Goal: Task Accomplishment & Management: Manage account settings

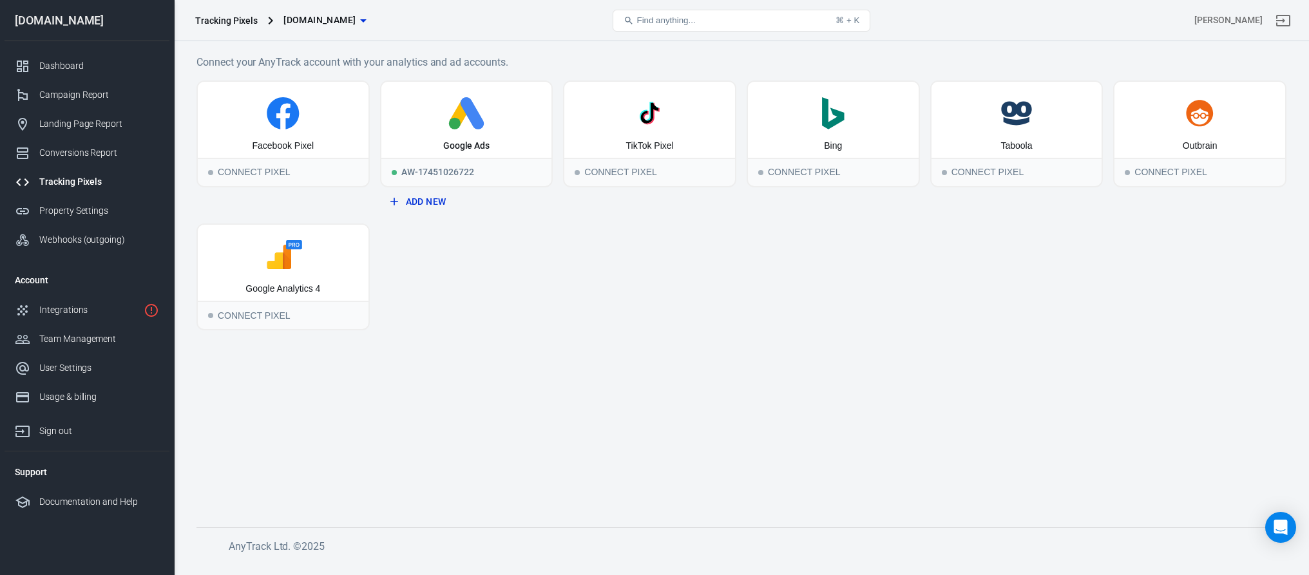
click at [371, 23] on icon "button" at bounding box center [363, 20] width 15 height 15
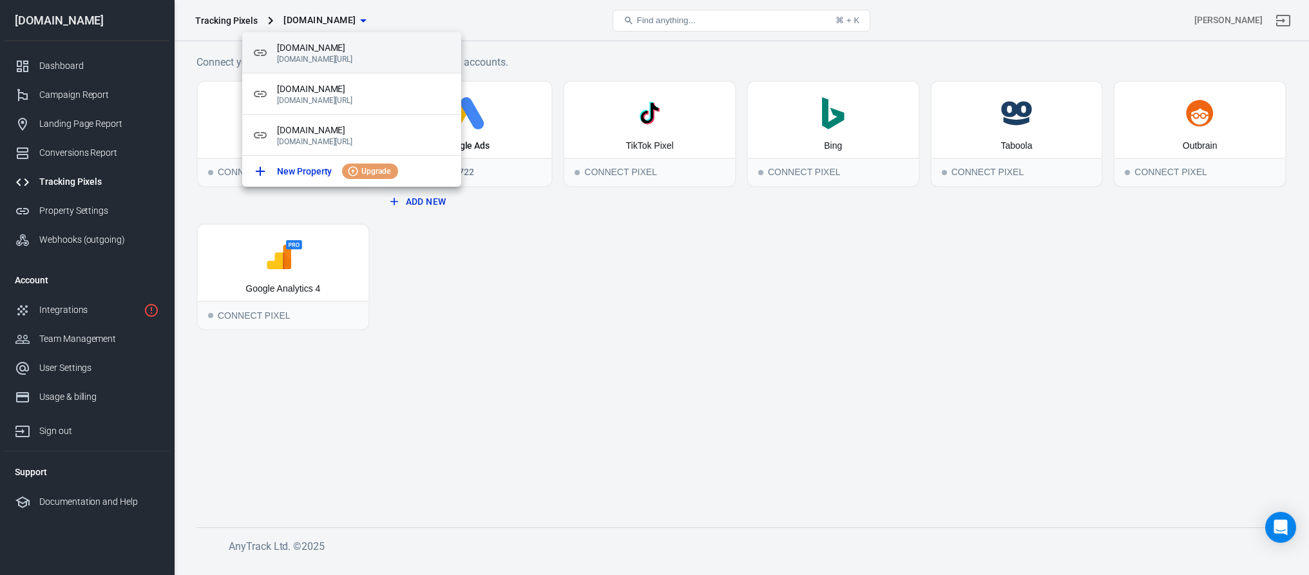
click at [361, 61] on p "[DOMAIN_NAME][URL]" at bounding box center [364, 59] width 174 height 9
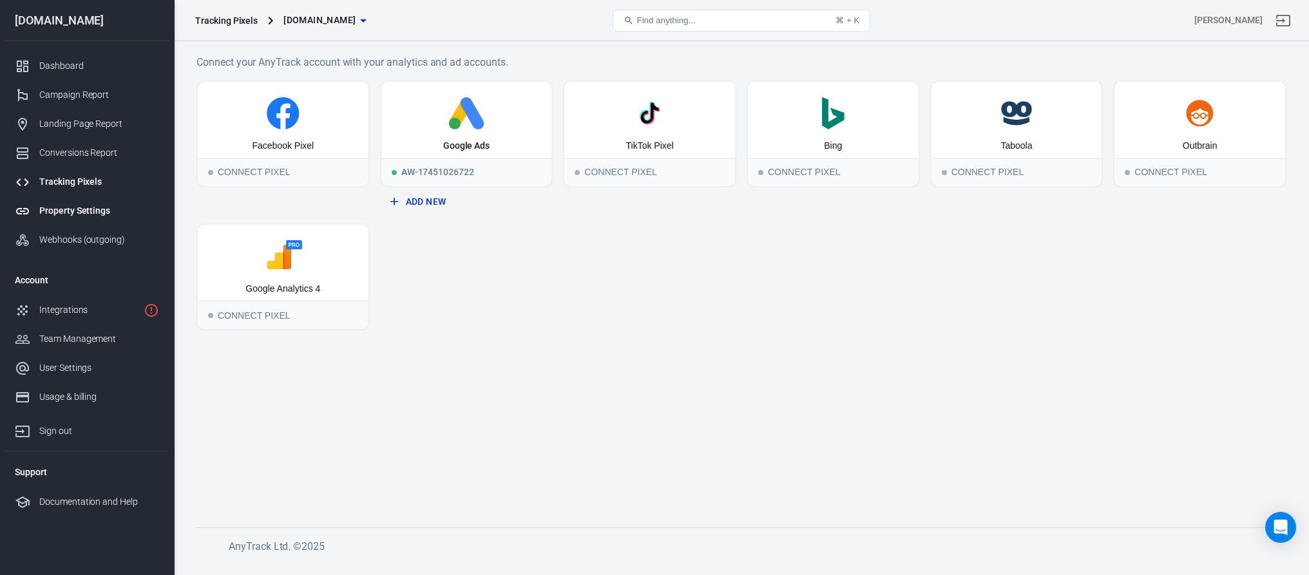
click at [82, 207] on div "Property Settings" at bounding box center [99, 211] width 120 height 14
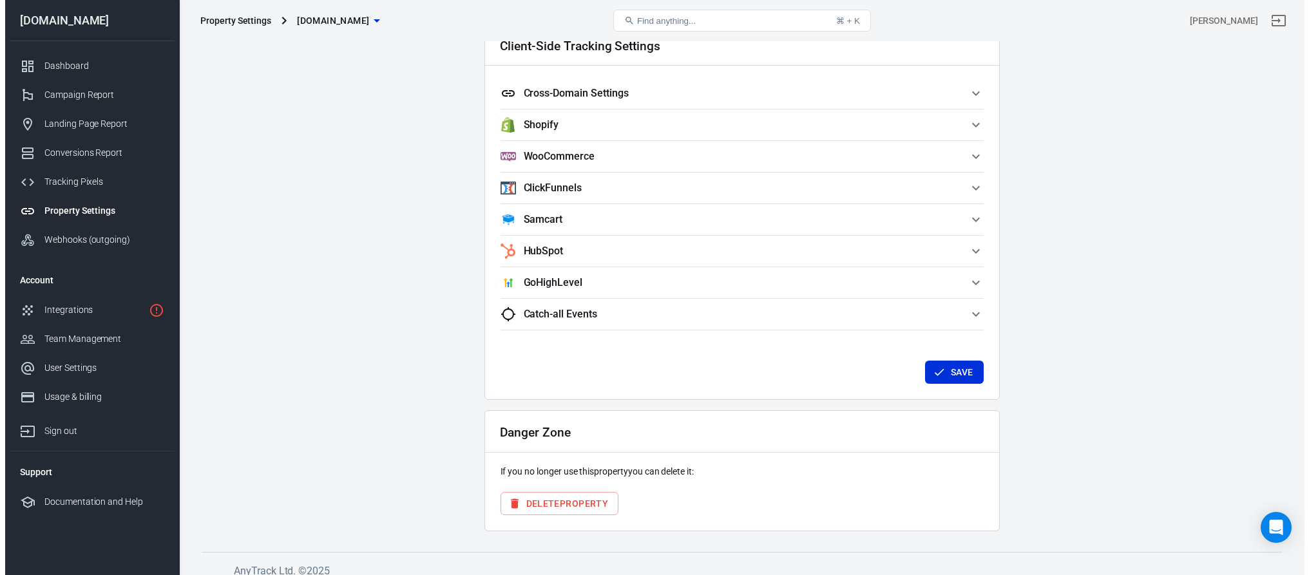
scroll to position [1162, 0]
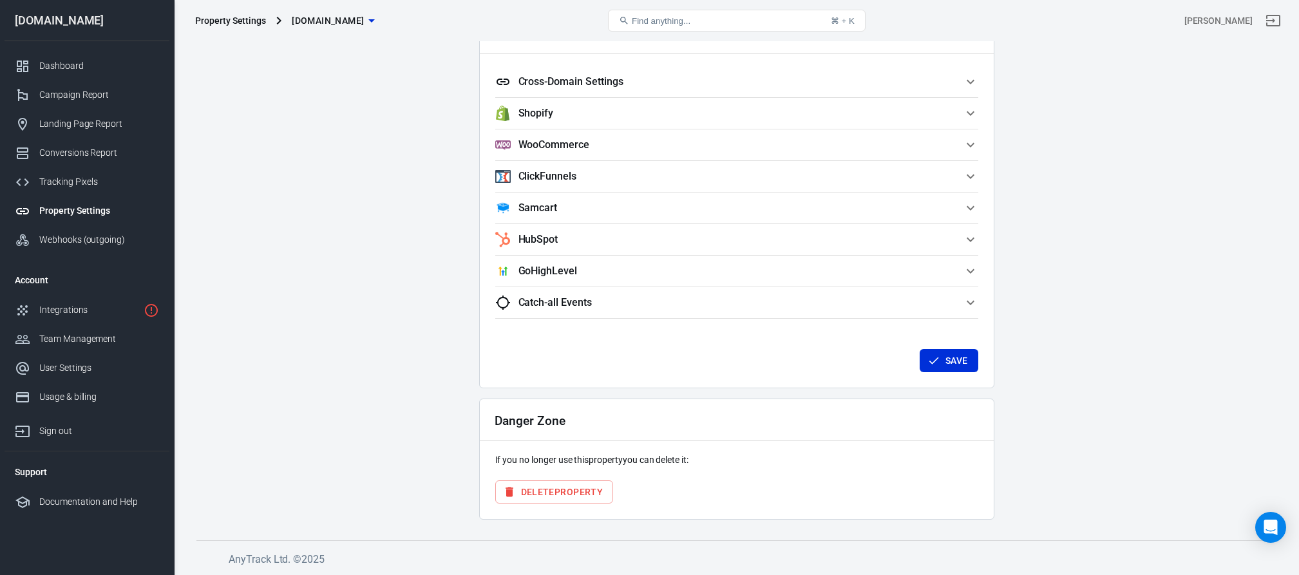
click at [575, 499] on button "Delete Property" at bounding box center [554, 493] width 119 height 24
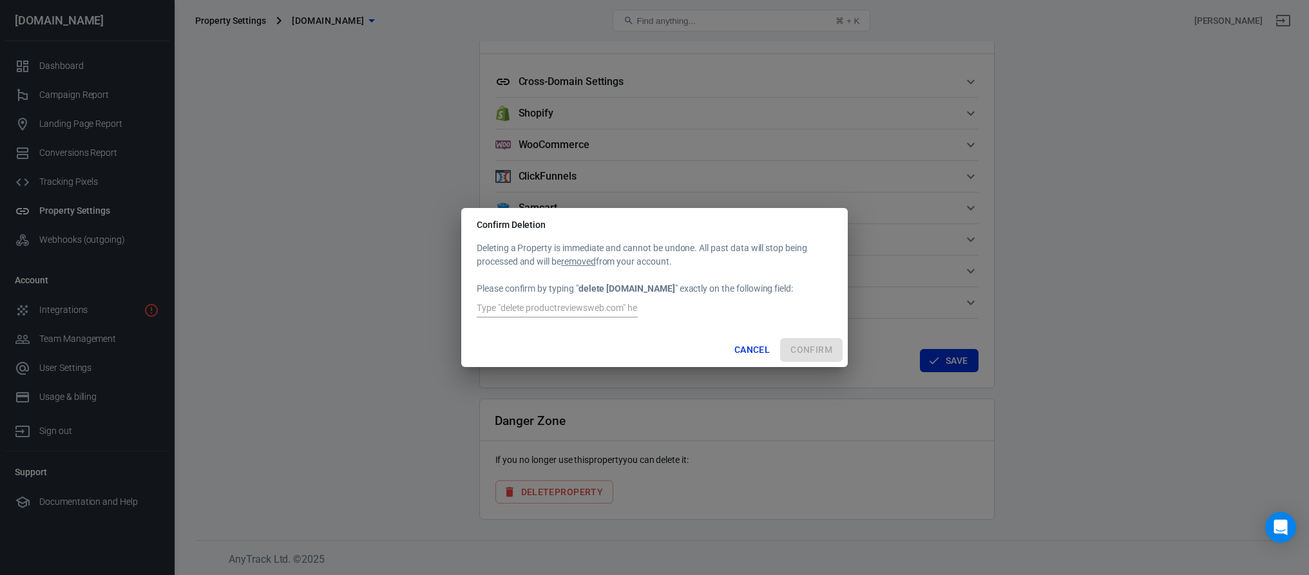
drag, startPoint x: 579, startPoint y: 287, endPoint x: 707, endPoint y: 289, distance: 128.9
click at [707, 289] on div "Deleting a Property is immediate and cannot be undone. All past data will stop …" at bounding box center [655, 281] width 356 height 79
click at [312, 372] on div "Confirm Deletion Deleting a Property is immediate and cannot be undone. All pas…" at bounding box center [654, 287] width 1309 height 575
